Goal: Transaction & Acquisition: Purchase product/service

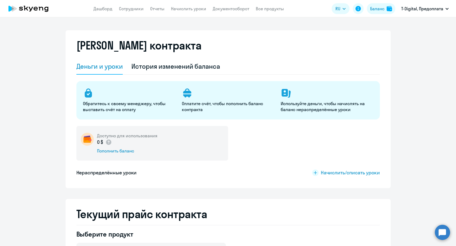
select select "english_adult_not_native_speaker"
click at [111, 155] on div "Доступно для использования 0 $ Пополнить баланс" at bounding box center [152, 143] width 152 height 35
click at [111, 153] on div "Пополнить баланс" at bounding box center [127, 151] width 60 height 6
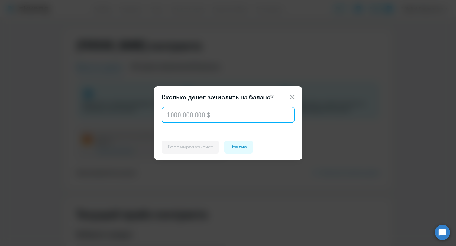
click at [197, 120] on input "text" at bounding box center [228, 115] width 133 height 16
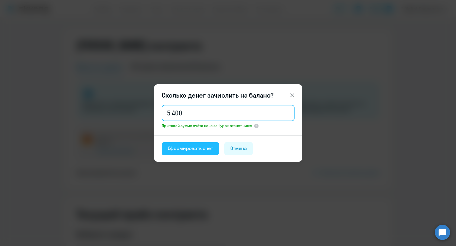
type input "5 400"
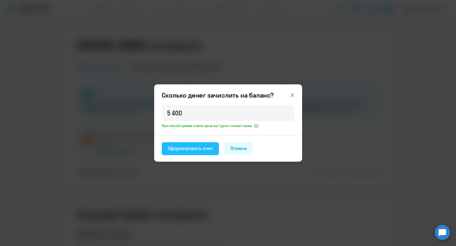
click at [186, 151] on div "Сформировать счет" at bounding box center [190, 148] width 45 height 7
